Goal: Transaction & Acquisition: Book appointment/travel/reservation

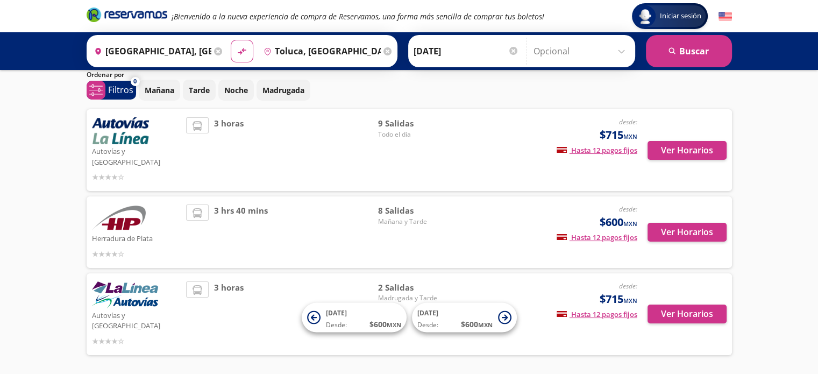
scroll to position [56, 0]
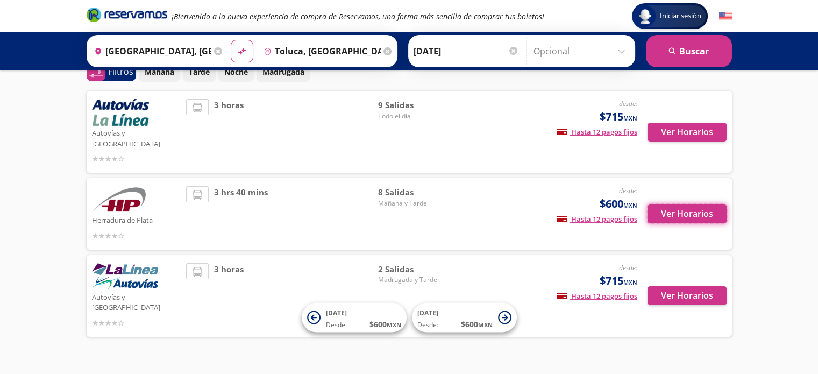
drag, startPoint x: 669, startPoint y: 204, endPoint x: 759, endPoint y: 197, distance: 90.7
click at [755, 216] on div "Iniciar sesión Iniciar sesión ¡Bienvenido a la nueva experiencia de compra de R…" at bounding box center [409, 170] width 818 height 452
click at [755, 176] on div "Iniciar sesión Iniciar sesión ¡Bienvenido a la nueva experiencia de compra de R…" at bounding box center [409, 170] width 818 height 452
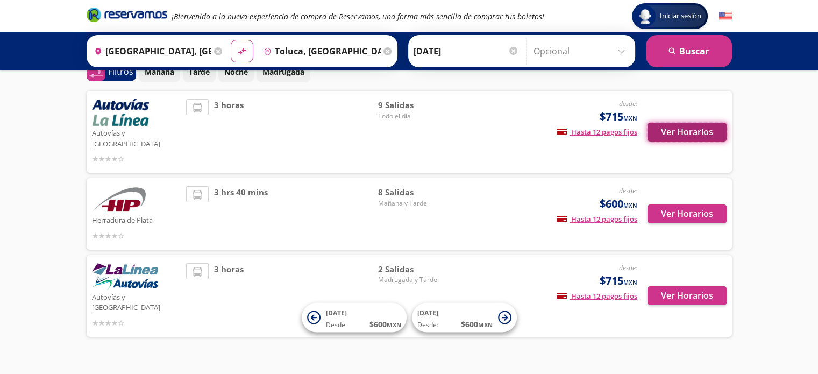
click at [695, 129] on button "Ver Horarios" at bounding box center [687, 132] width 79 height 19
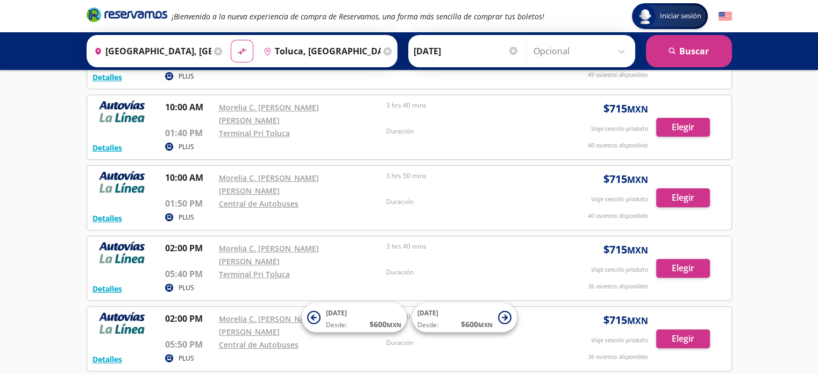
scroll to position [323, 0]
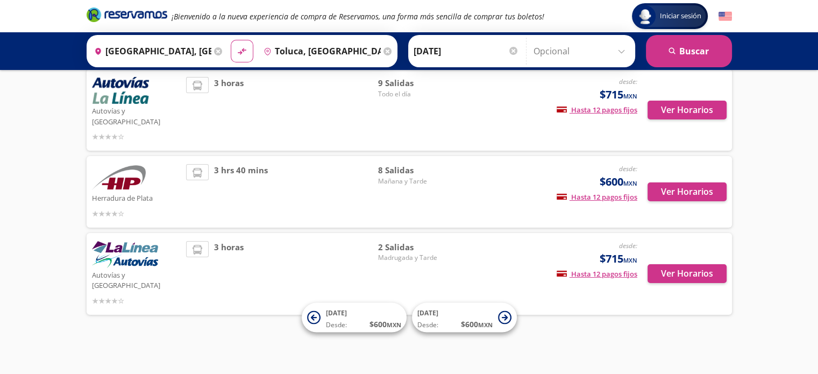
scroll to position [56, 0]
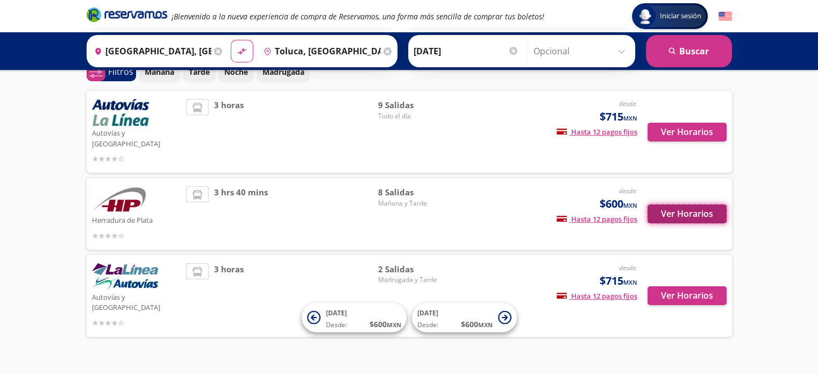
click at [703, 204] on button "Ver Horarios" at bounding box center [687, 213] width 79 height 19
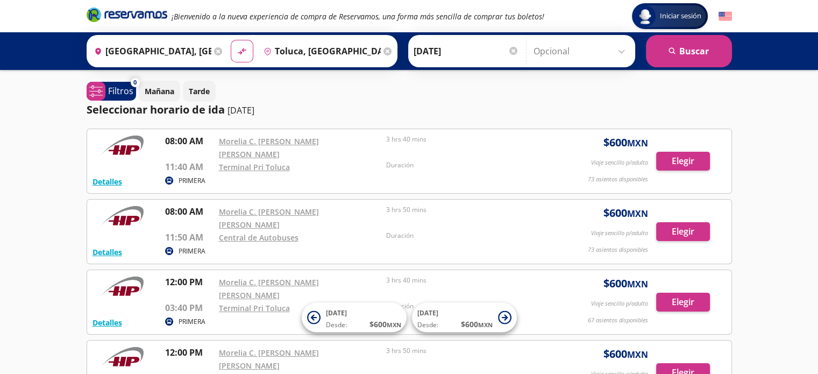
scroll to position [56, 0]
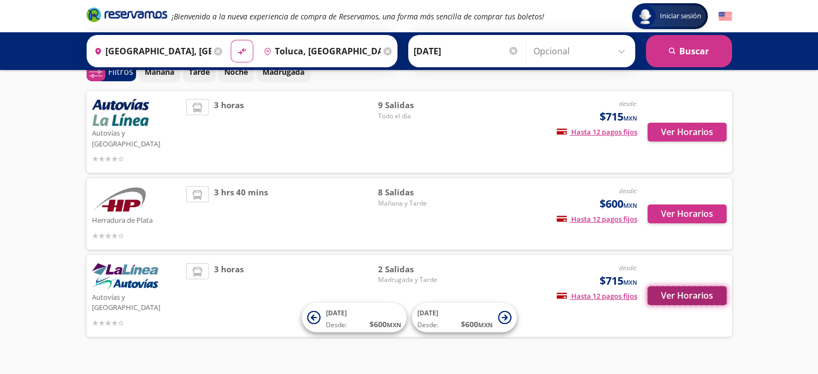
click at [683, 286] on button "Ver Horarios" at bounding box center [687, 295] width 79 height 19
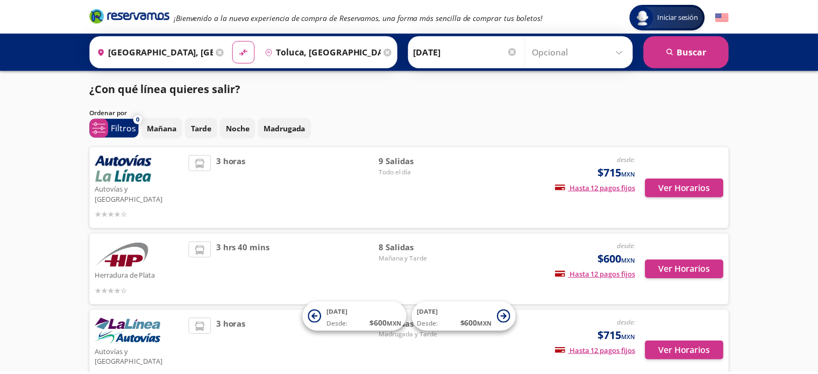
scroll to position [56, 0]
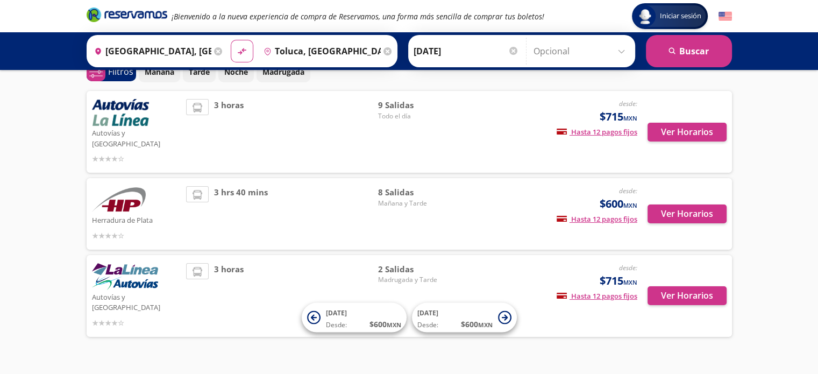
click at [420, 56] on input "[DATE]" at bounding box center [466, 51] width 105 height 27
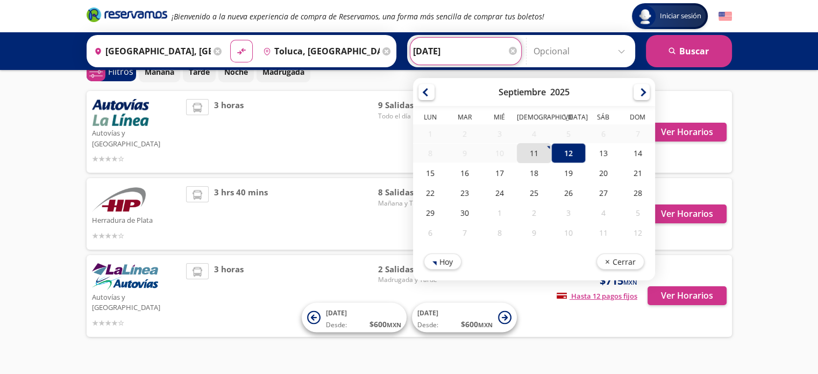
click at [524, 155] on div "11" at bounding box center [534, 153] width 34 height 20
type input "[DATE]"
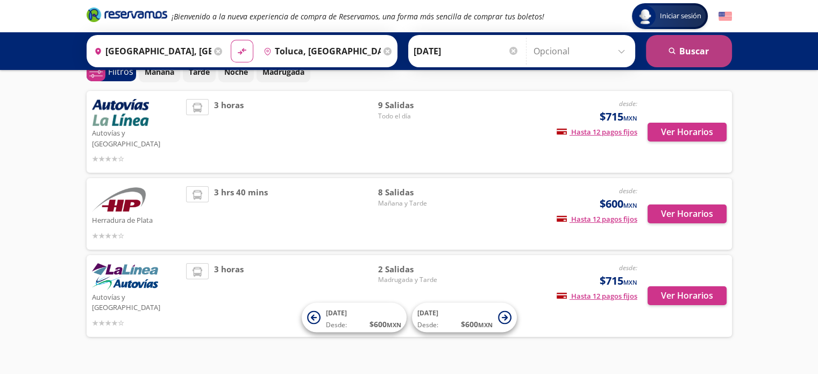
click at [676, 49] on icon "search" at bounding box center [673, 51] width 8 height 8
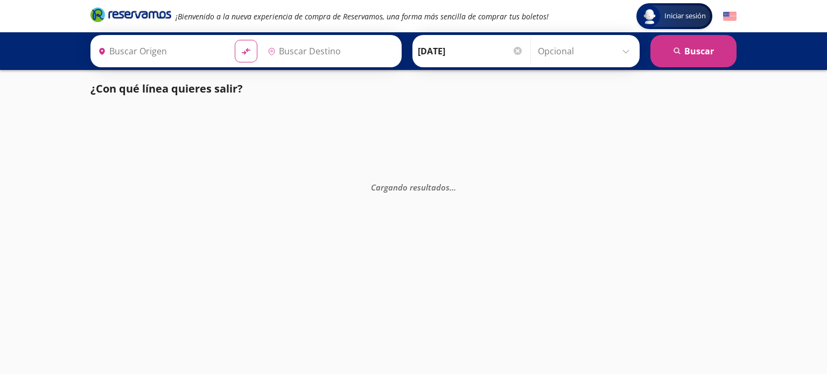
type input "[GEOGRAPHIC_DATA], [GEOGRAPHIC_DATA]"
type input "Toluca, [GEOGRAPHIC_DATA]"
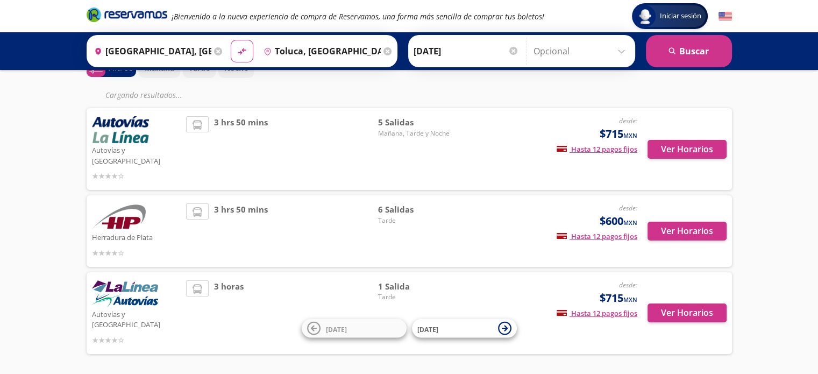
scroll to position [77, 0]
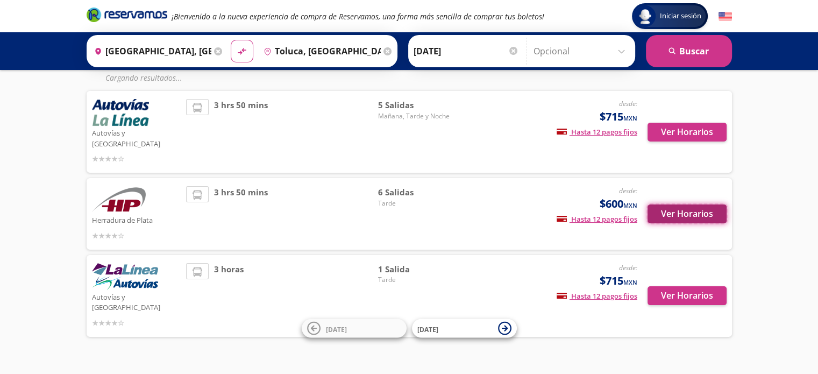
click at [691, 204] on button "Ver Horarios" at bounding box center [687, 213] width 79 height 19
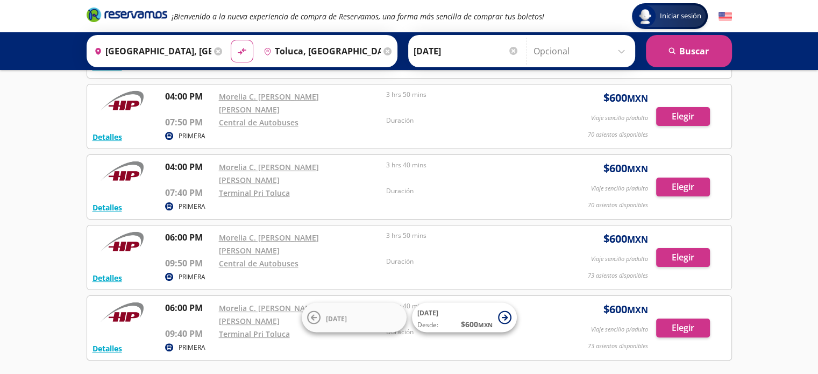
scroll to position [199, 0]
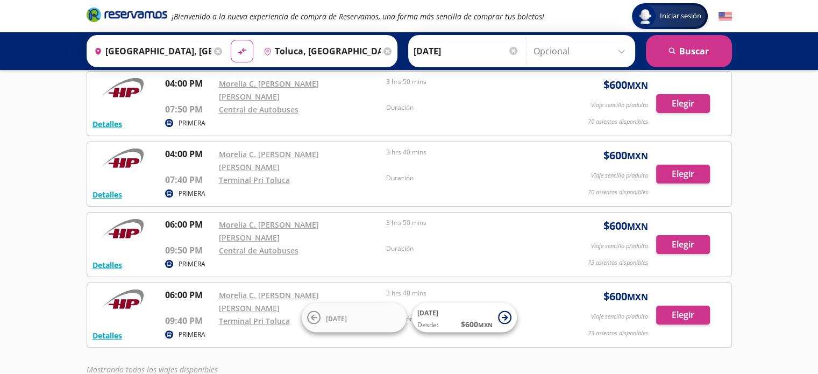
scroll to position [56, 0]
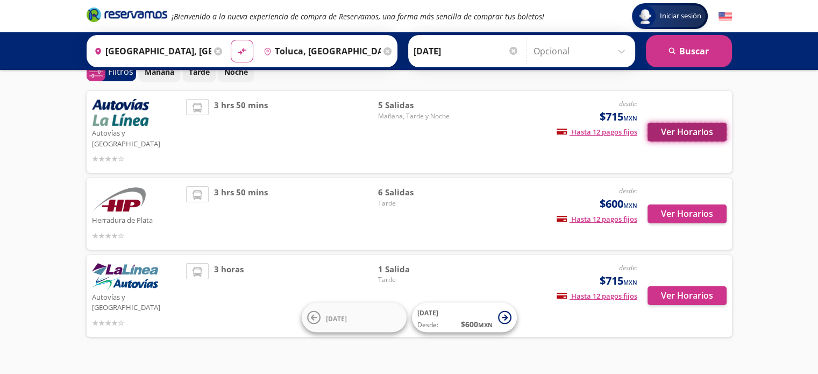
click at [692, 127] on button "Ver Horarios" at bounding box center [687, 132] width 79 height 19
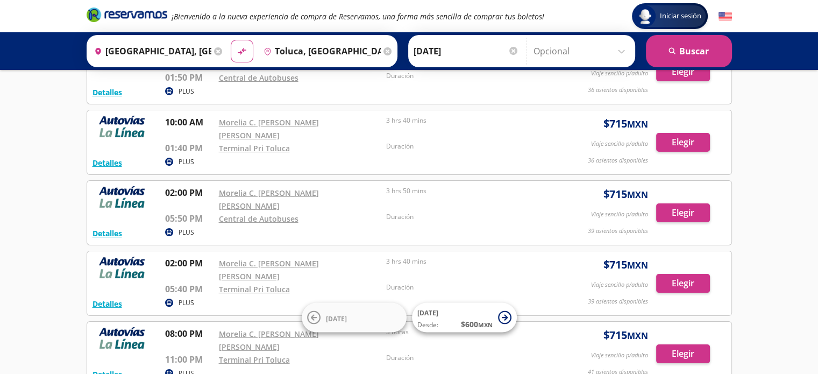
scroll to position [140, 0]
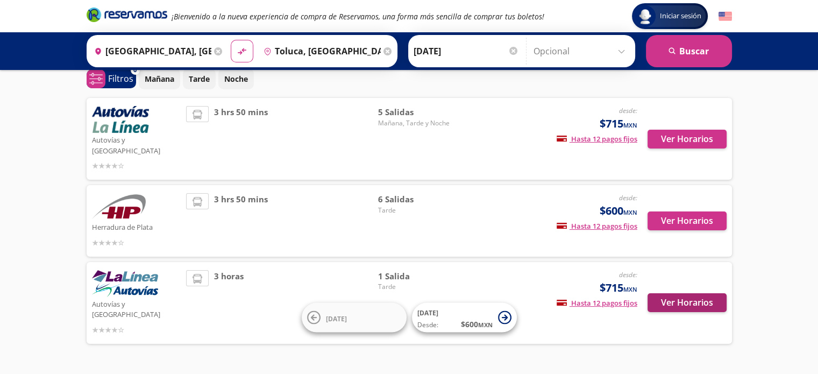
scroll to position [2, 0]
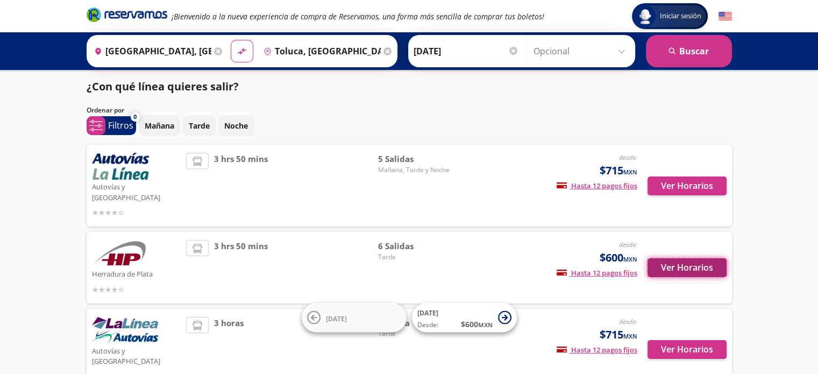
click at [695, 264] on button "Ver Horarios" at bounding box center [687, 267] width 79 height 19
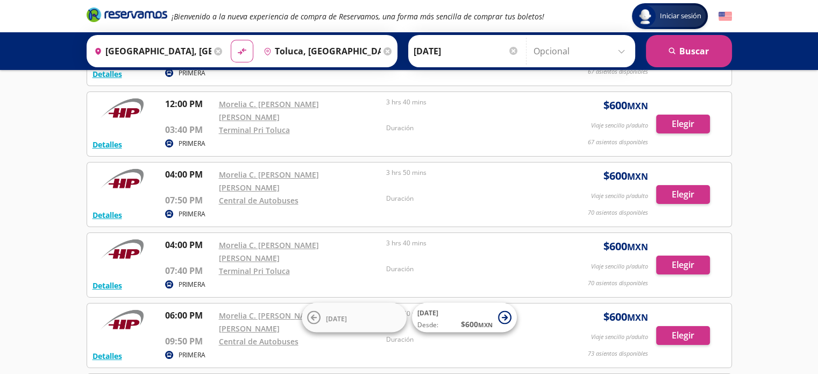
scroll to position [199, 0]
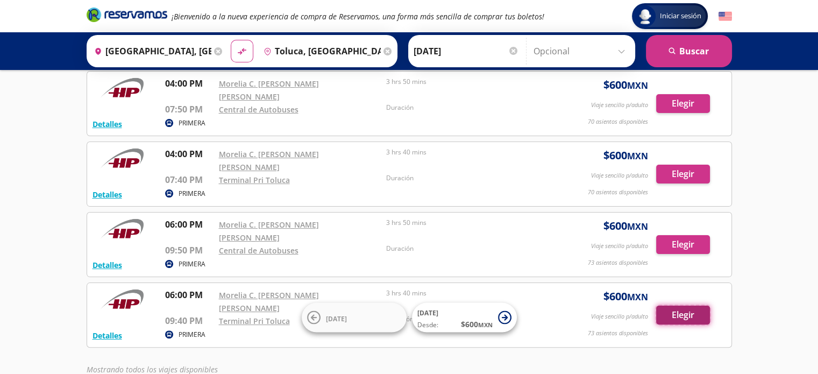
click at [693, 306] on button "Elegir" at bounding box center [683, 315] width 54 height 19
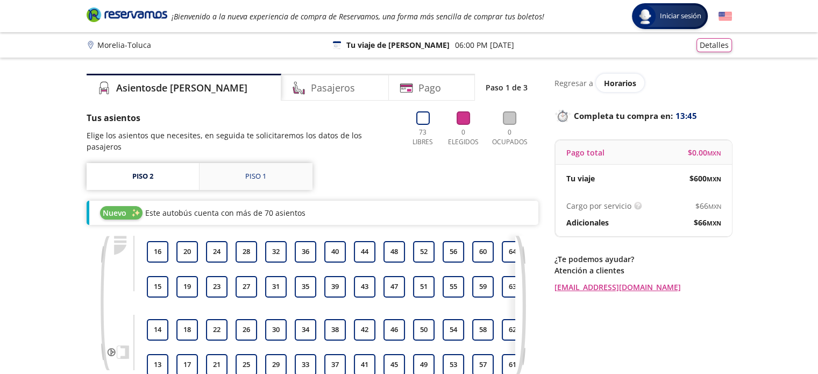
click at [271, 166] on link "Piso 1" at bounding box center [256, 176] width 113 height 27
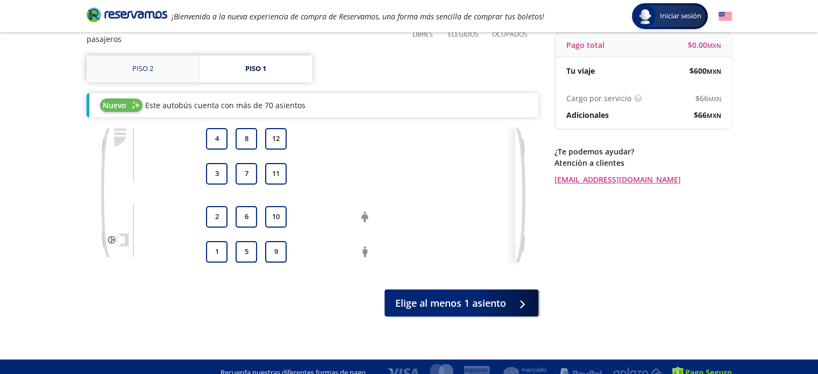
click at [158, 58] on link "Piso 2" at bounding box center [143, 68] width 112 height 27
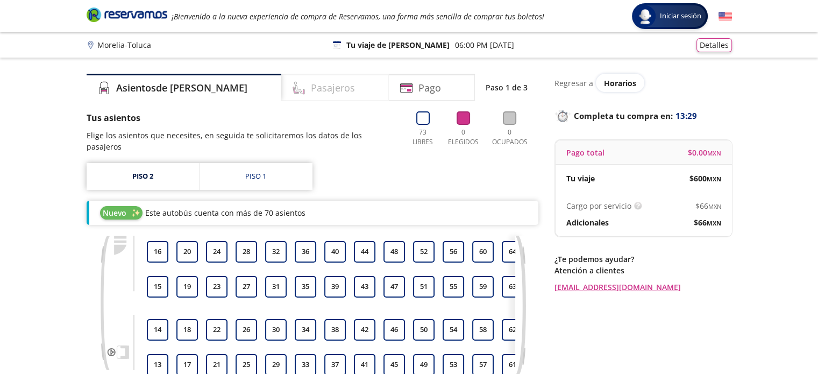
click at [321, 93] on div "Pasajeros" at bounding box center [335, 87] width 108 height 27
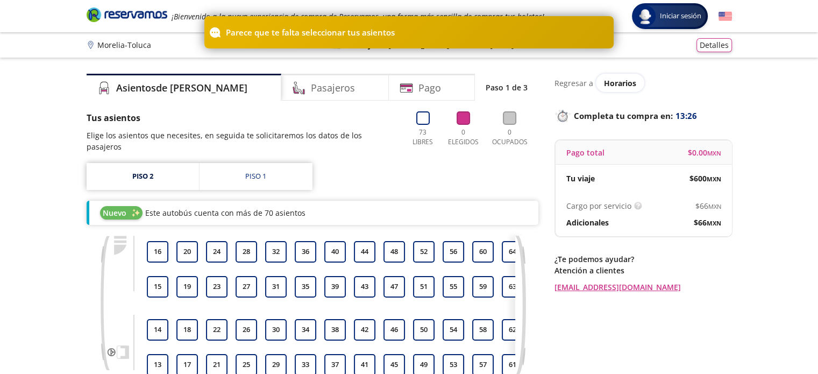
scroll to position [108, 0]
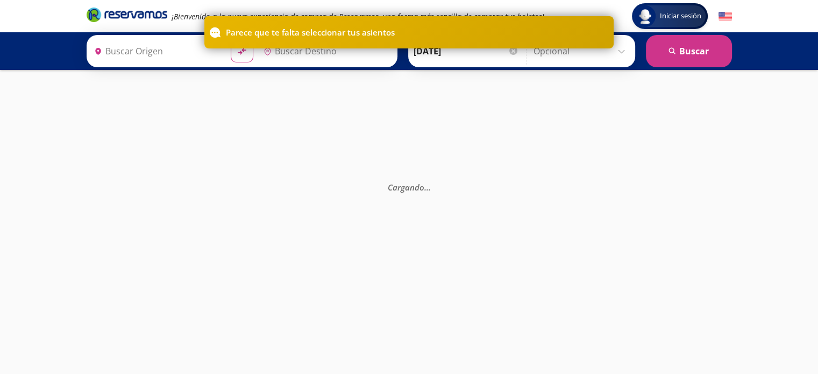
type input "[GEOGRAPHIC_DATA], [GEOGRAPHIC_DATA]"
type input "Toluca, [GEOGRAPHIC_DATA]"
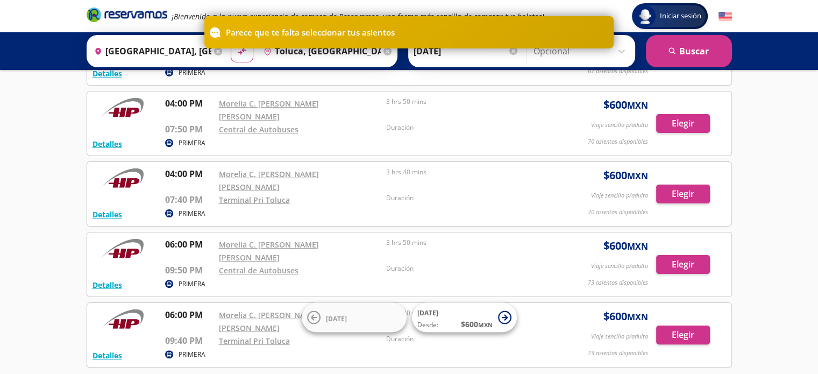
scroll to position [199, 0]
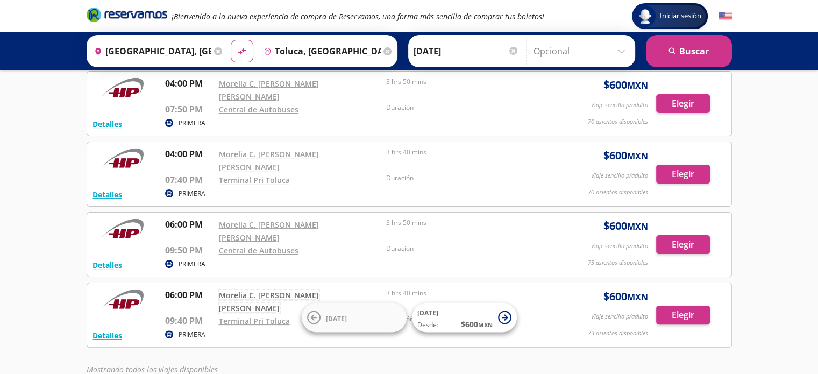
click at [319, 290] on link "Morelia C. [PERSON_NAME] [PERSON_NAME]" at bounding box center [269, 301] width 100 height 23
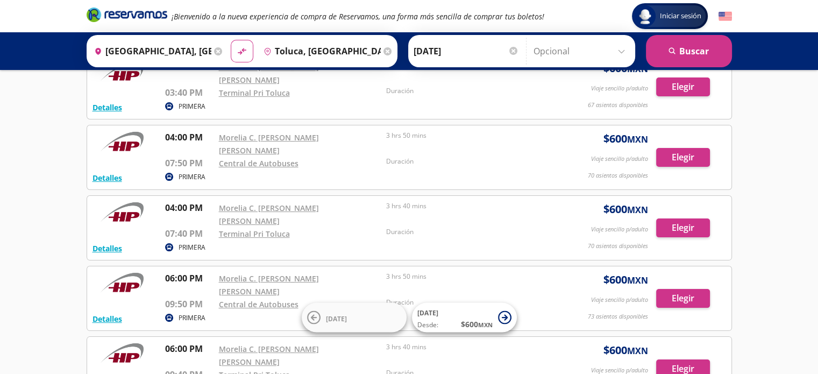
scroll to position [91, 0]
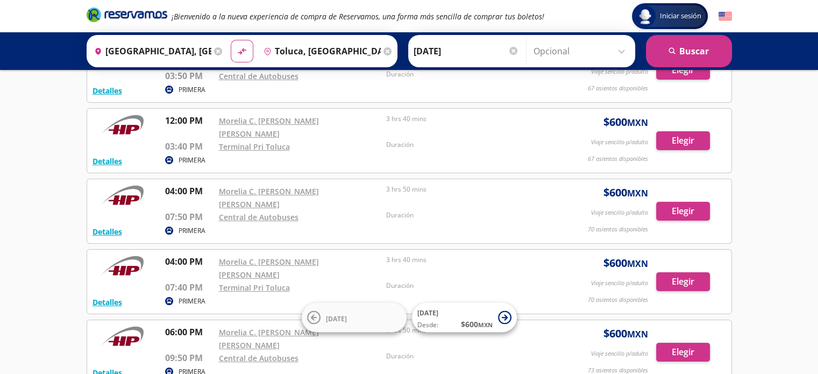
drag, startPoint x: 22, startPoint y: 234, endPoint x: 29, endPoint y: 234, distance: 7.0
click at [23, 234] on div "Iniciar sesión Iniciar sesión ¡Bienvenido a la nueva experiencia de compra de R…" at bounding box center [409, 232] width 818 height 647
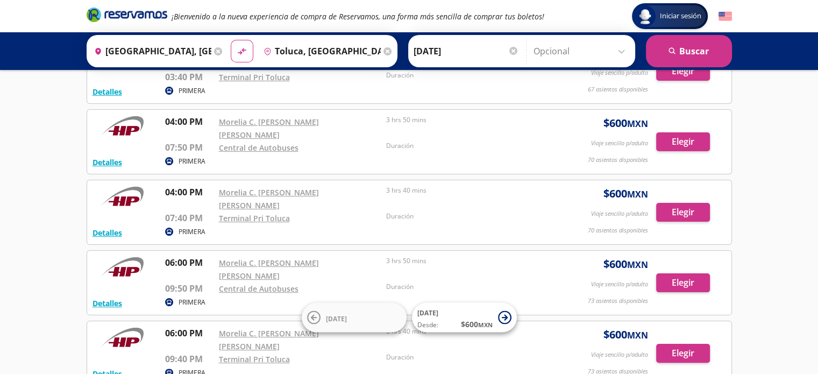
scroll to position [199, 0]
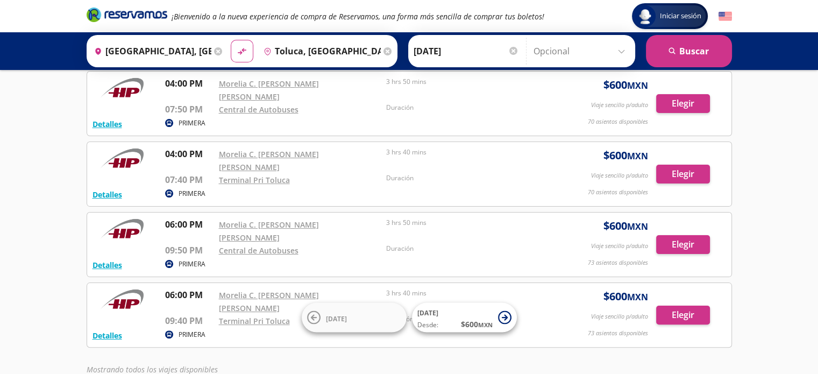
click at [256, 364] on div "Mostrando todos los viajes disponibles" at bounding box center [410, 369] width 646 height 11
